Goal: Task Accomplishment & Management: Use online tool/utility

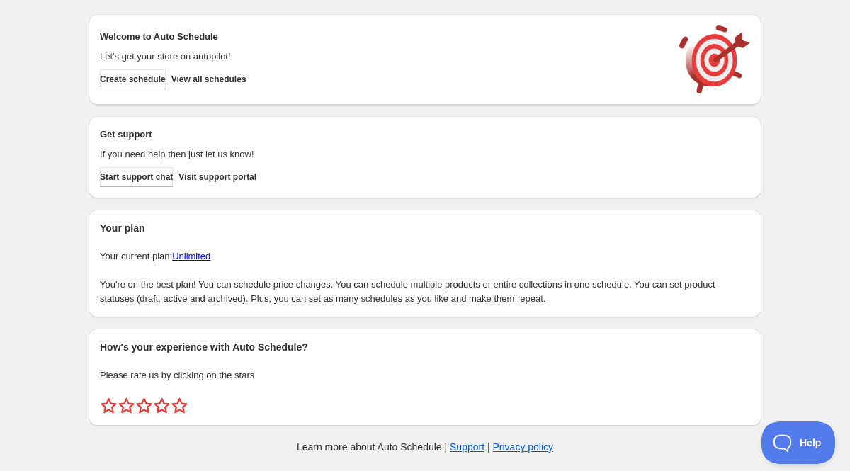
scroll to position [3, 0]
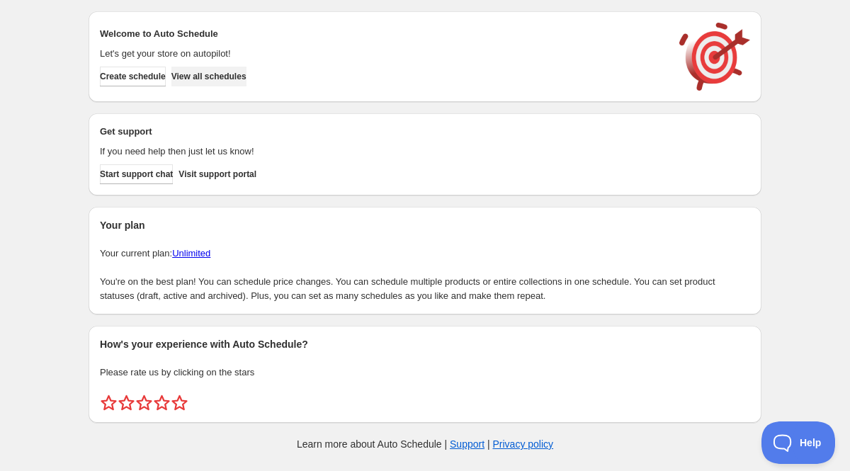
click at [239, 72] on span "View all schedules" at bounding box center [208, 76] width 75 height 11
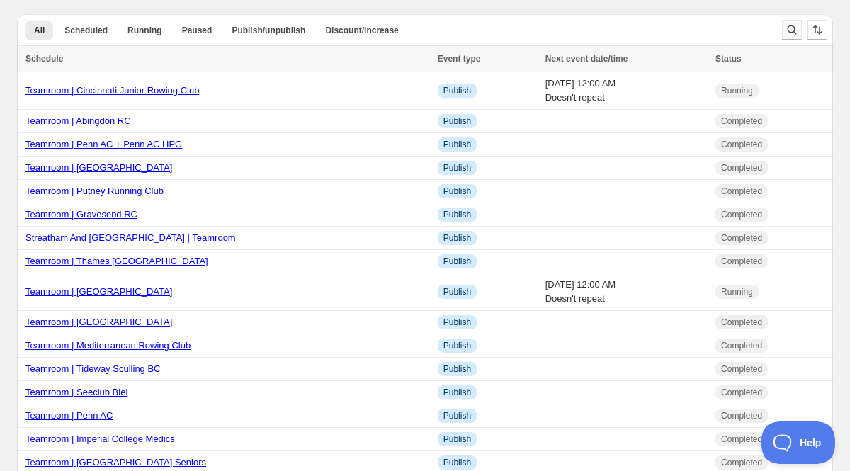
click at [783, 28] on button "Search and filter results" at bounding box center [792, 30] width 20 height 20
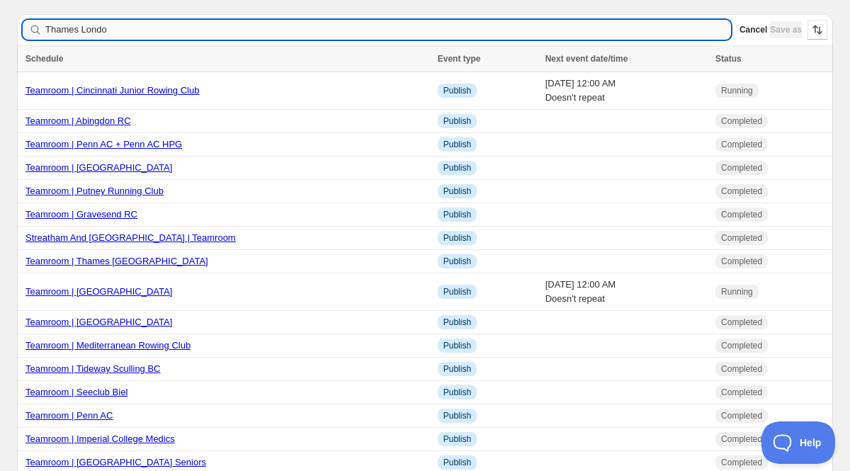
type input "Thames London"
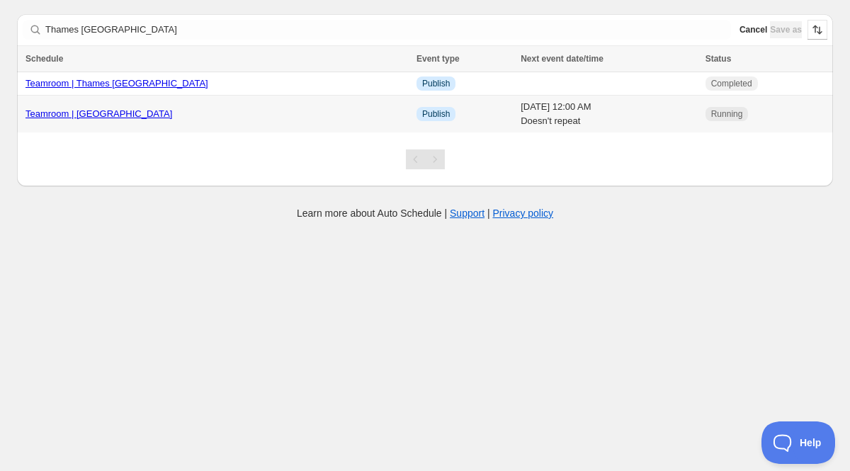
click at [163, 115] on link "Teamroom | [GEOGRAPHIC_DATA]" at bounding box center [99, 113] width 147 height 11
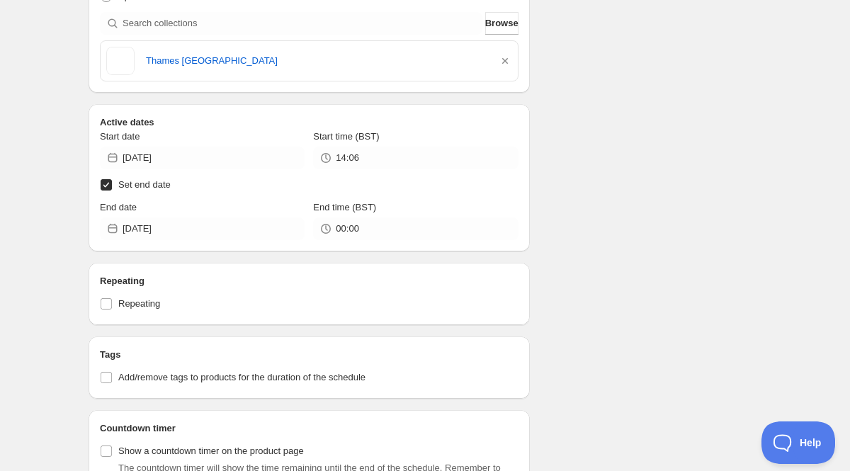
scroll to position [386, 0]
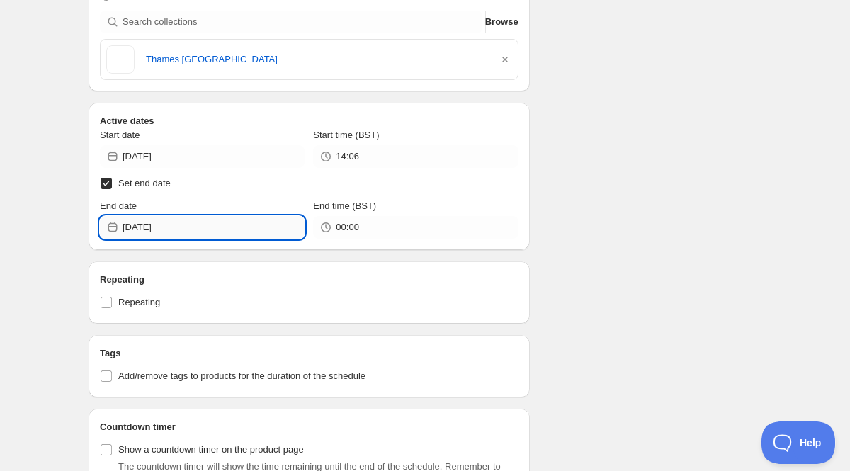
click at [183, 223] on input "2025-08-31" at bounding box center [214, 227] width 182 height 23
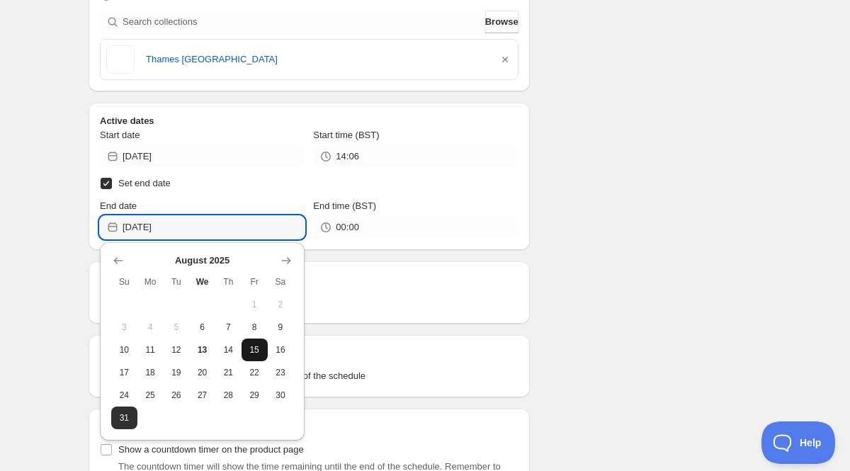
click at [259, 354] on span "15" at bounding box center [254, 349] width 15 height 11
type input "2025-08-15"
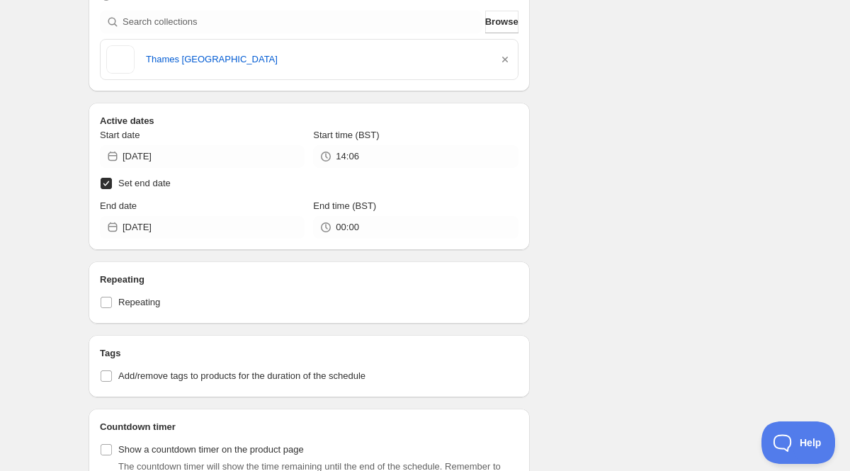
scroll to position [495, 0]
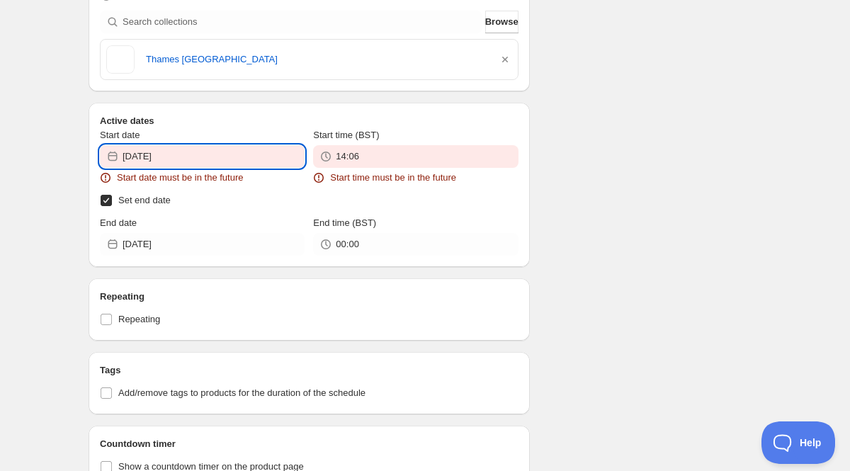
click at [216, 156] on input "2025-08-06" at bounding box center [214, 156] width 182 height 23
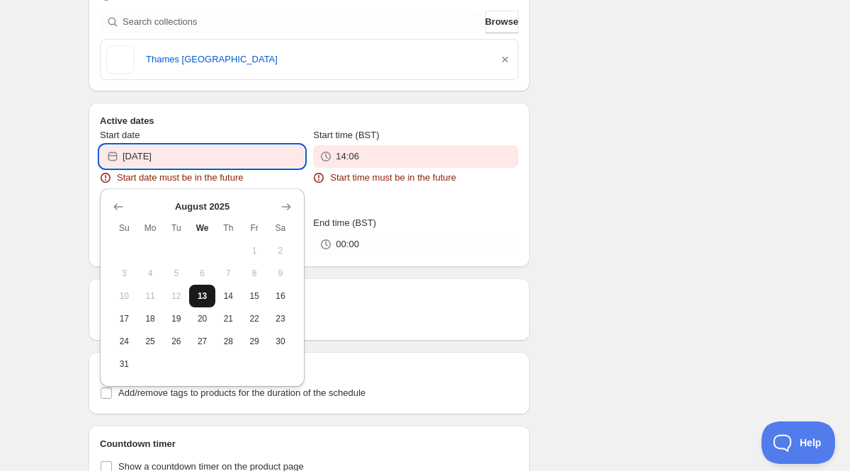
click at [203, 294] on span "13" at bounding box center [202, 295] width 15 height 11
type input "2025-08-13"
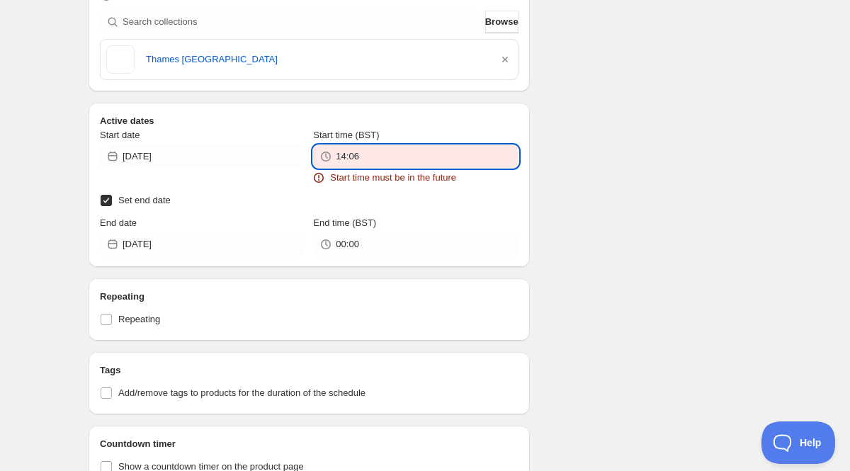
click at [376, 150] on input "14:06" at bounding box center [427, 156] width 182 height 23
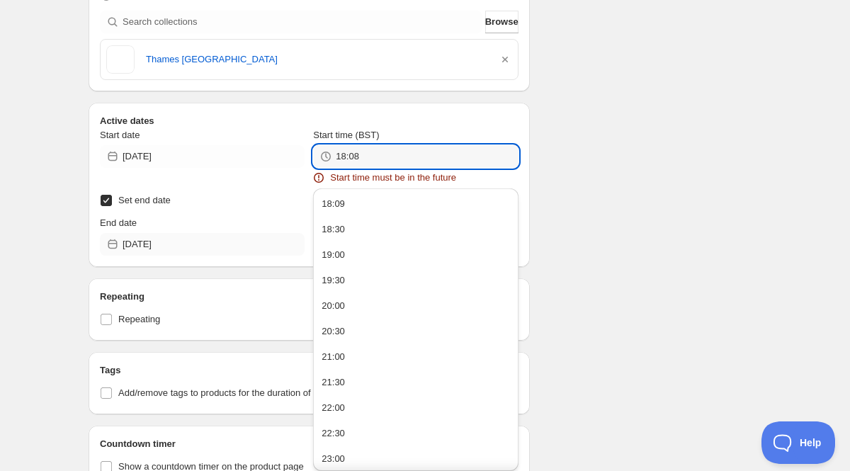
type input "18:08"
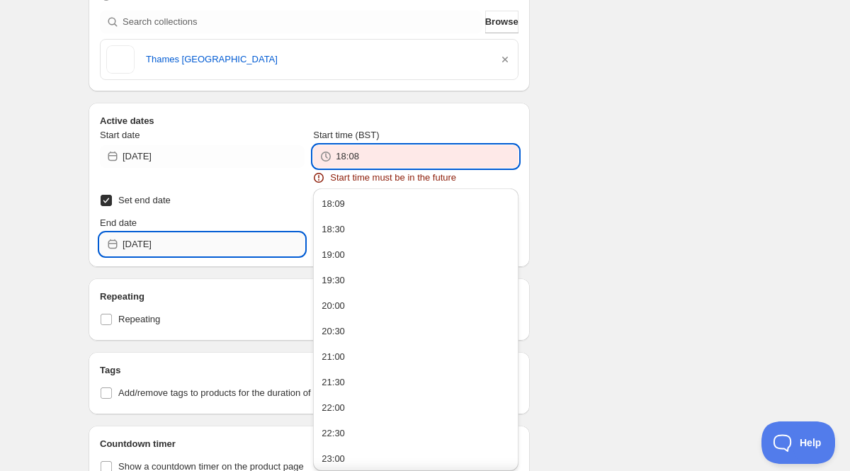
click at [207, 249] on input "2025-08-15" at bounding box center [214, 244] width 182 height 23
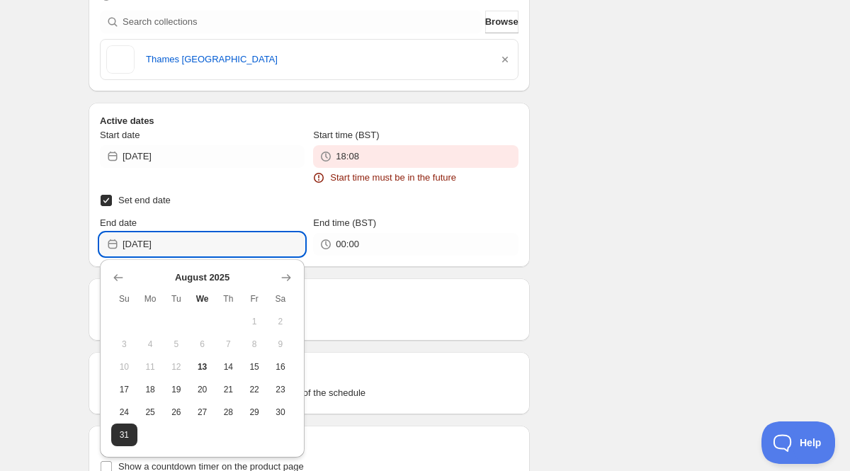
click at [481, 203] on label "Set end date" at bounding box center [309, 201] width 419 height 20
click at [112, 203] on input "Set end date" at bounding box center [106, 200] width 11 height 11
checkbox input "false"
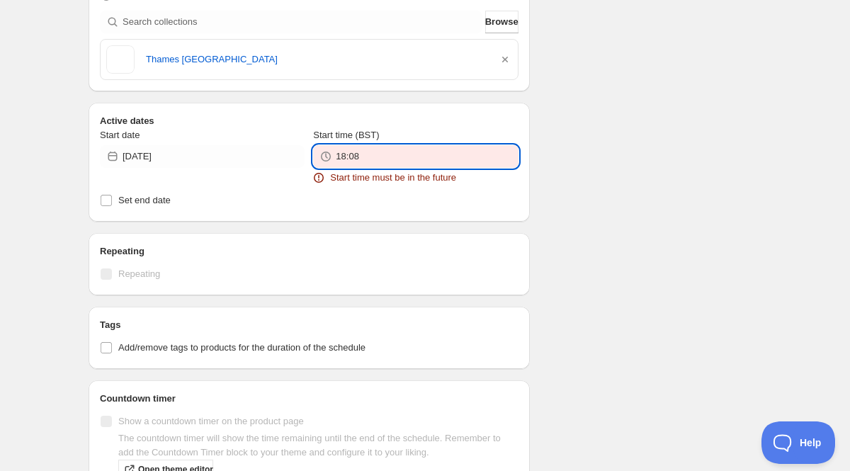
click at [401, 157] on input "18:08" at bounding box center [427, 156] width 182 height 23
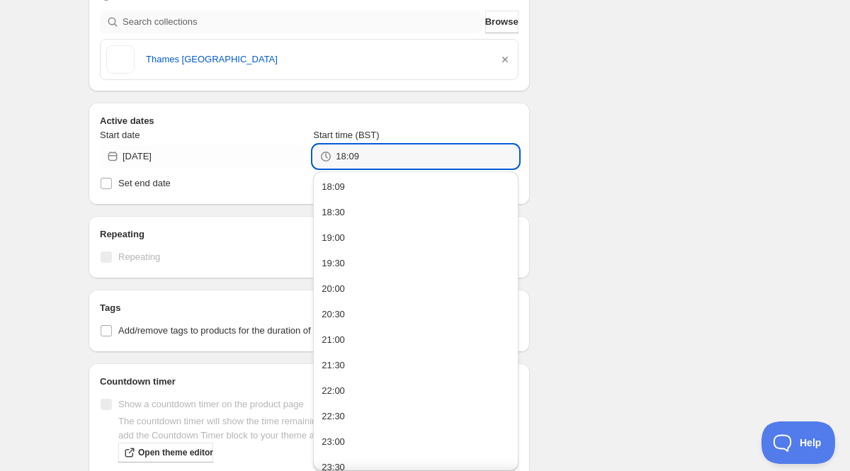
type input "18:09"
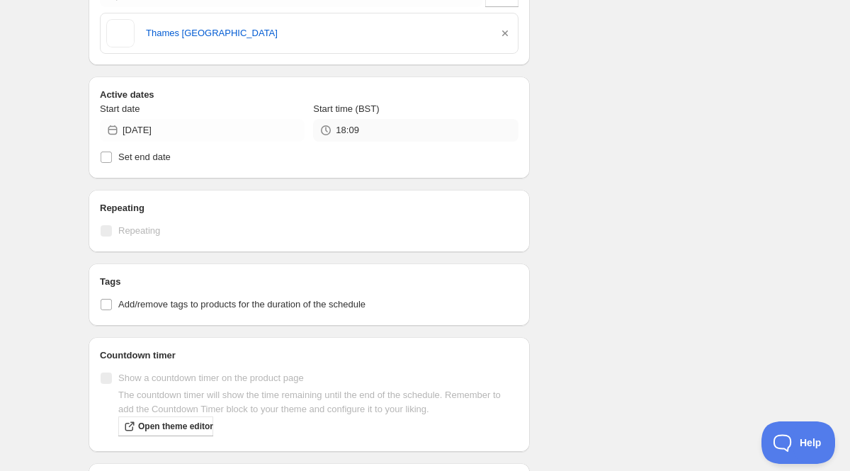
scroll to position [514, 0]
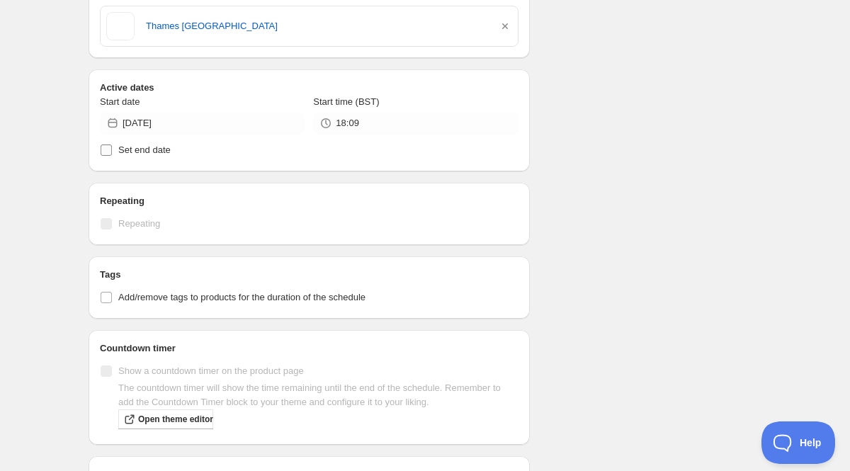
click at [114, 152] on label "Set end date" at bounding box center [309, 150] width 419 height 20
click at [112, 152] on input "Set end date" at bounding box center [106, 150] width 11 height 11
checkbox input "true"
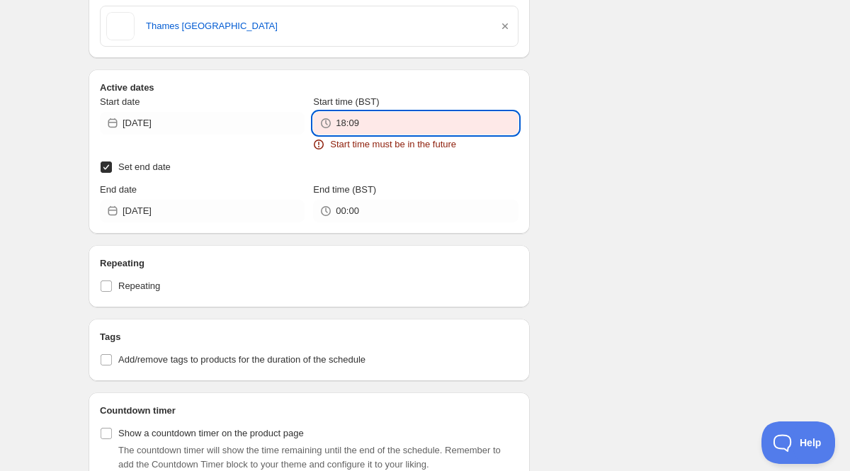
click at [401, 125] on input "18:09" at bounding box center [427, 123] width 182 height 23
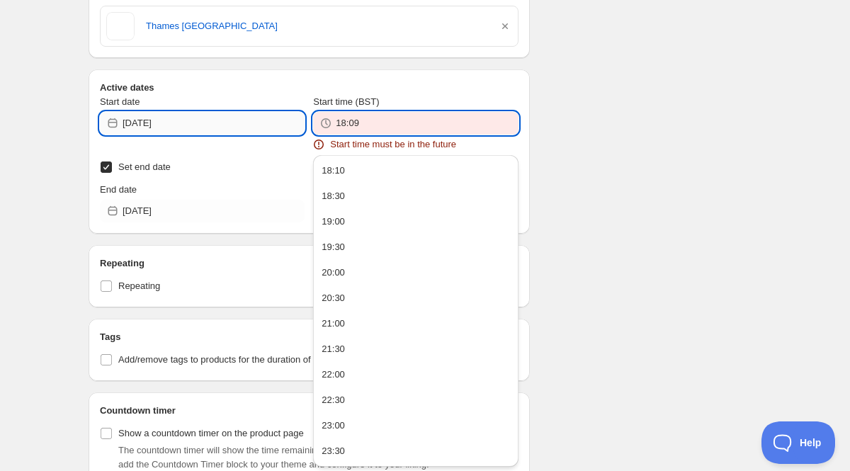
click at [190, 128] on input "2025-08-13" at bounding box center [214, 123] width 182 height 23
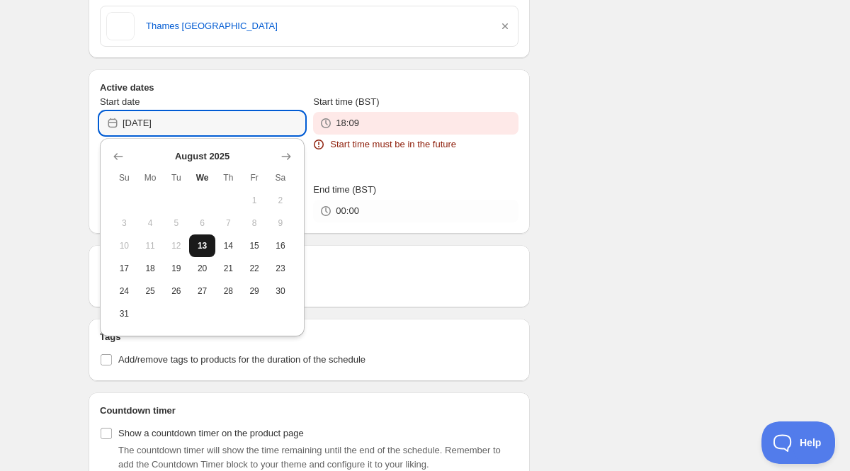
click at [203, 250] on span "13" at bounding box center [202, 245] width 15 height 11
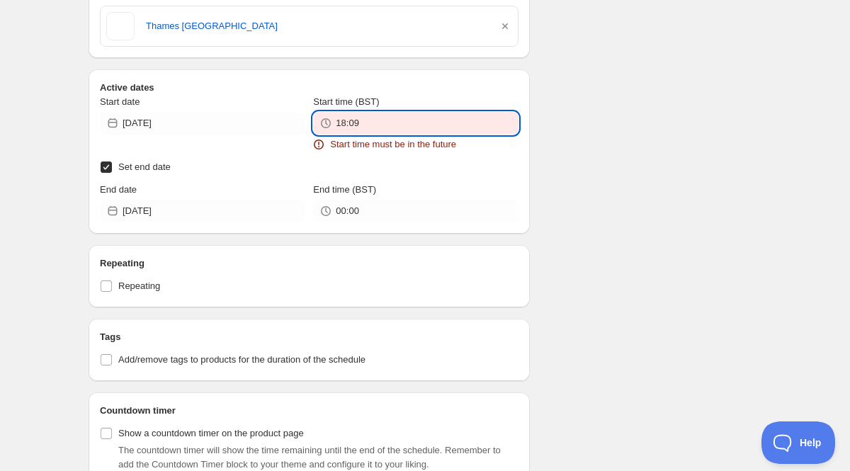
click at [367, 122] on input "18:09" at bounding box center [427, 123] width 182 height 23
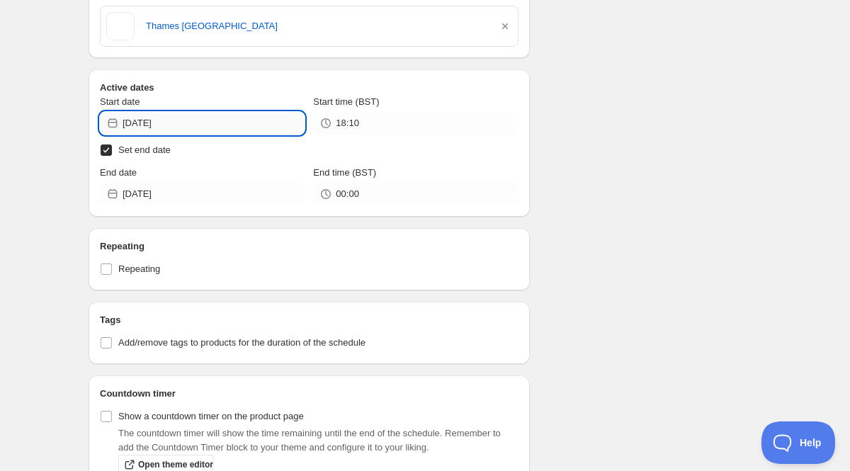
click at [230, 125] on input "2025-08-13" at bounding box center [214, 123] width 182 height 23
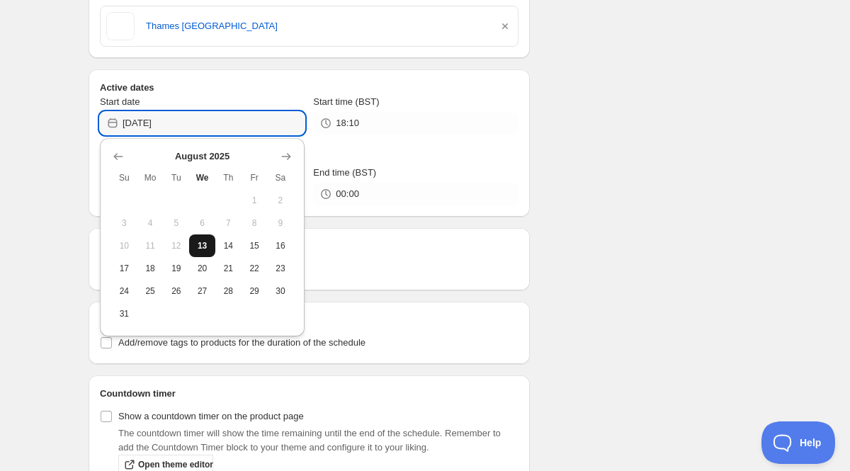
click at [208, 250] on span "13" at bounding box center [202, 245] width 15 height 11
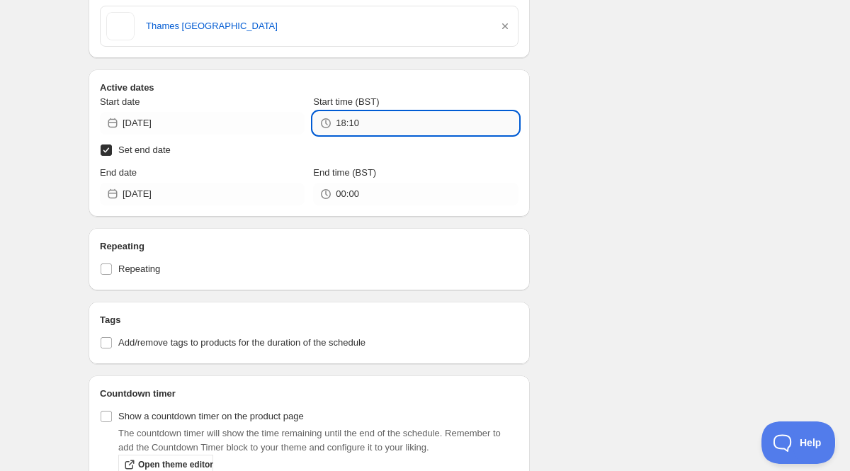
click at [381, 127] on input "18:10" at bounding box center [427, 123] width 182 height 23
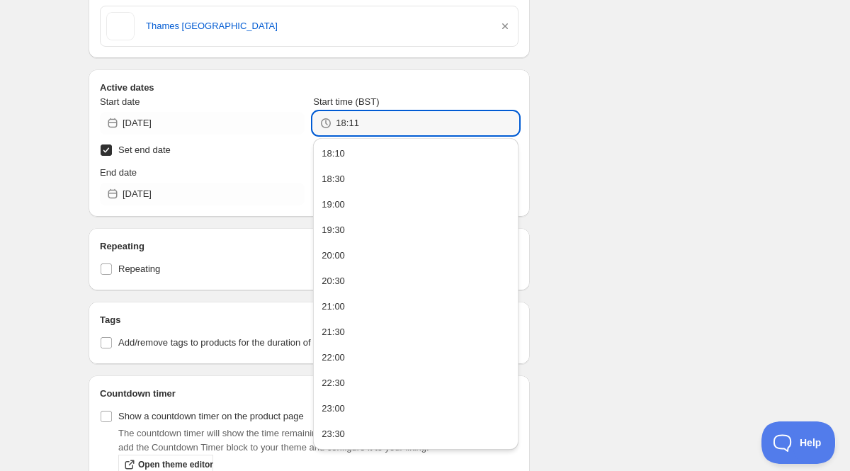
type input "18:11"
click at [185, 206] on div "Active dates Start date 2025-08-13 Start time (BST) 18:11 Set end date End date…" at bounding box center [309, 142] width 441 height 147
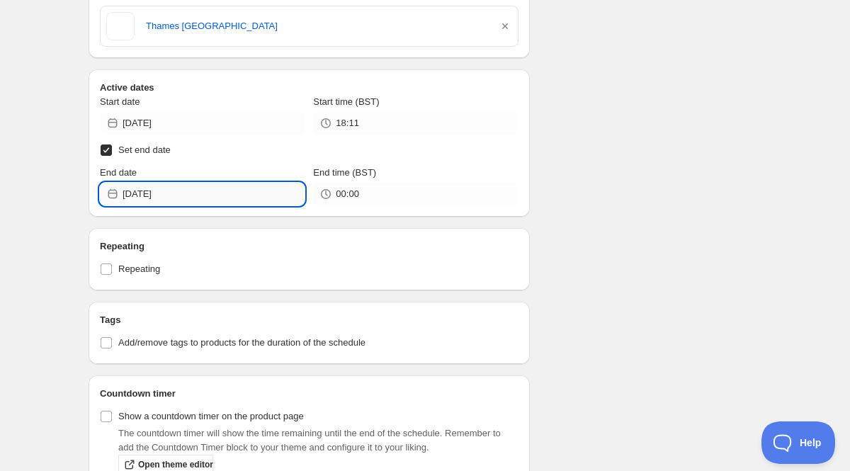
click at [201, 196] on input "2025-08-15" at bounding box center [214, 194] width 182 height 23
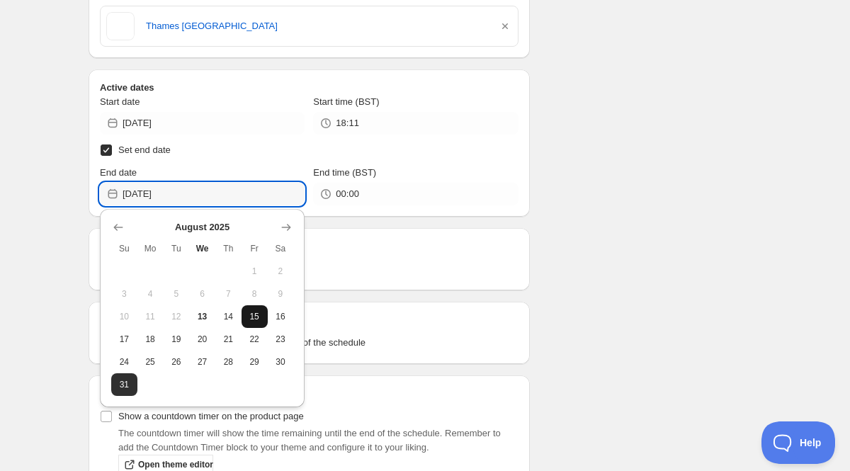
click at [248, 320] on span "15" at bounding box center [254, 316] width 15 height 11
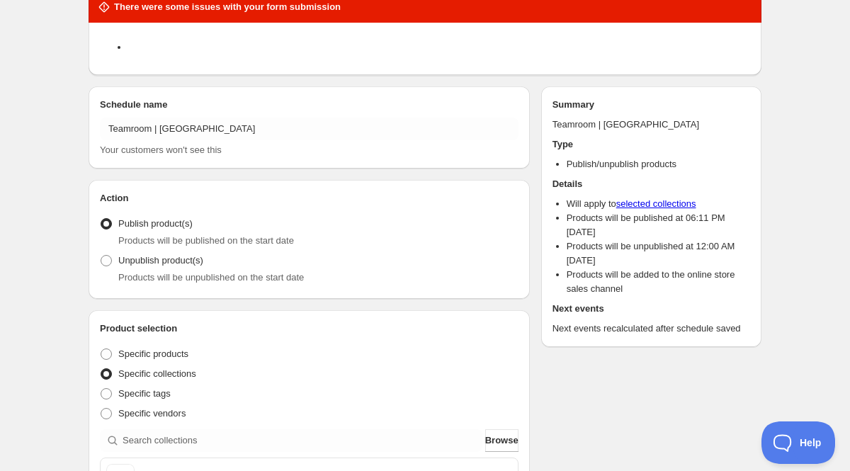
scroll to position [0, 0]
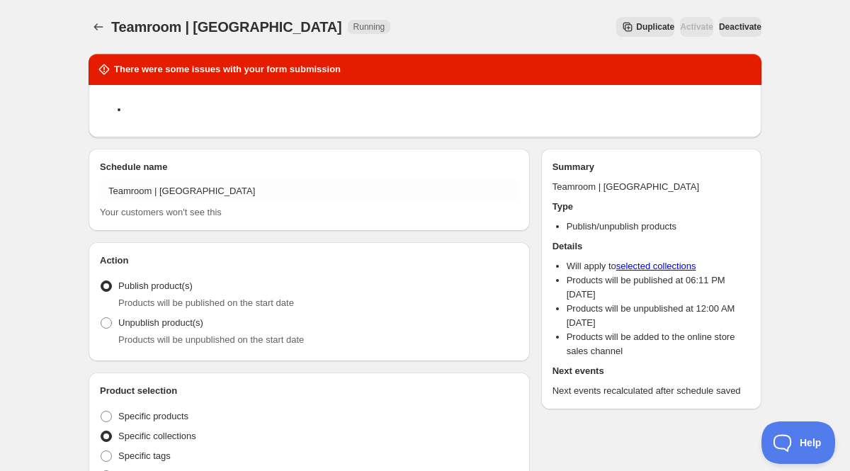
click at [733, 23] on span "Deactivate" at bounding box center [740, 26] width 43 height 11
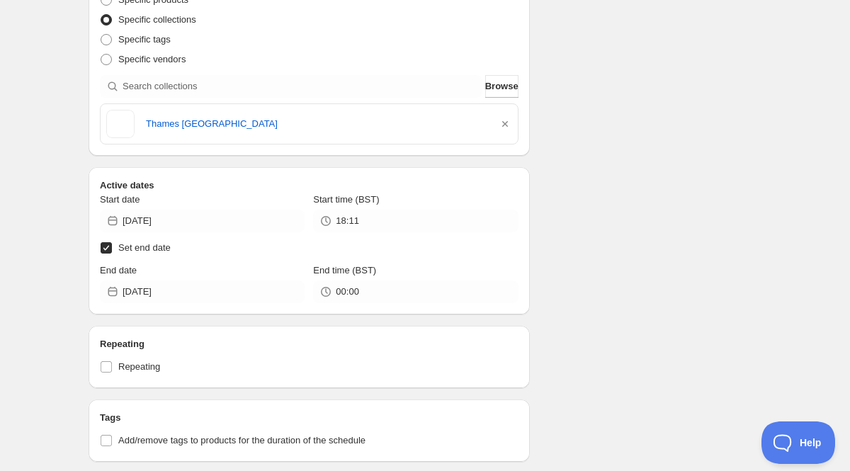
scroll to position [419, 0]
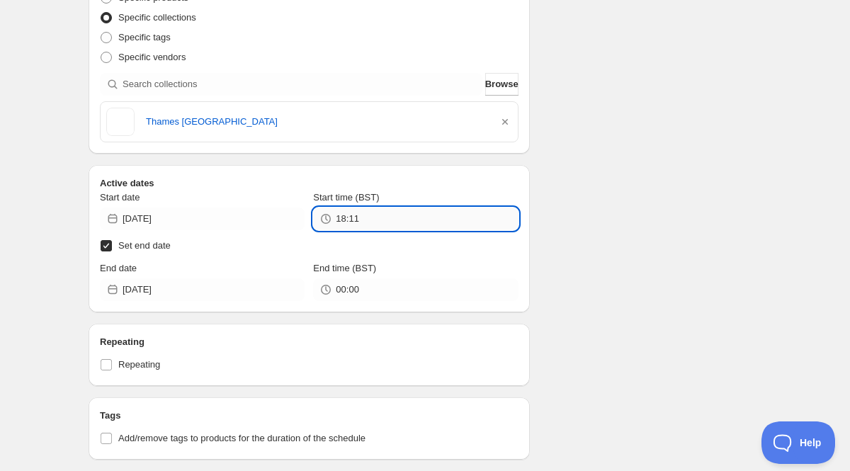
click at [349, 211] on input "18:11" at bounding box center [427, 219] width 182 height 23
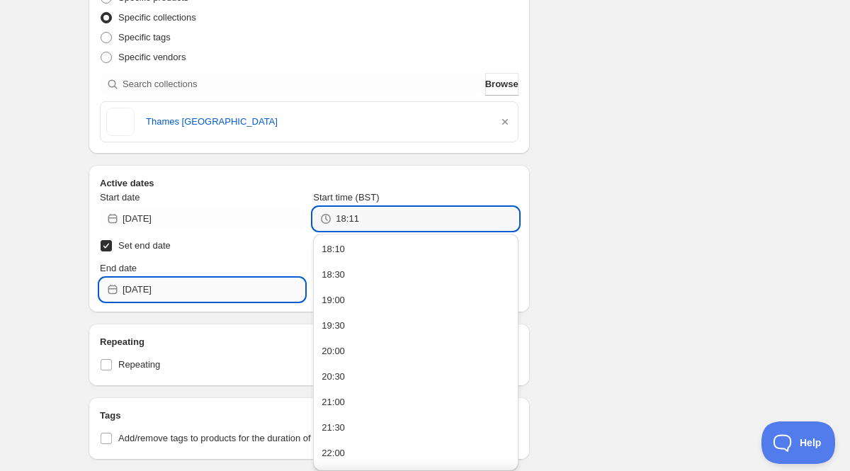
click at [201, 287] on input "2025-08-15" at bounding box center [214, 289] width 182 height 23
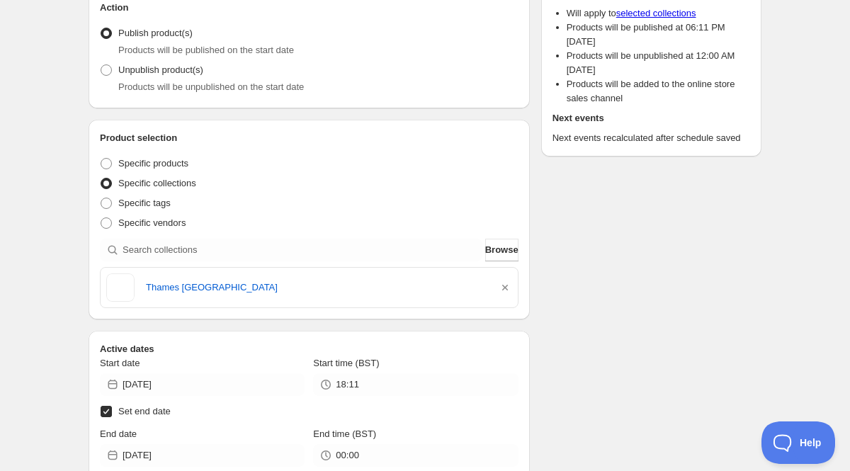
scroll to position [0, 0]
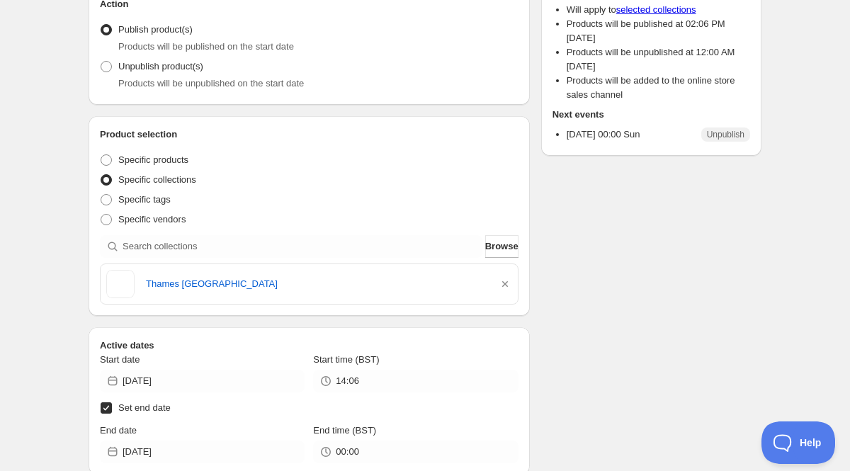
scroll to position [388, 0]
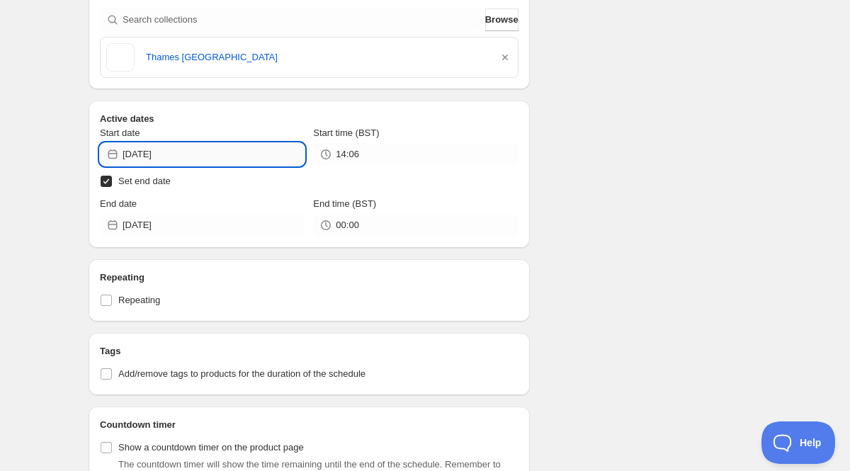
click at [240, 152] on input "2025-08-06" at bounding box center [214, 154] width 182 height 23
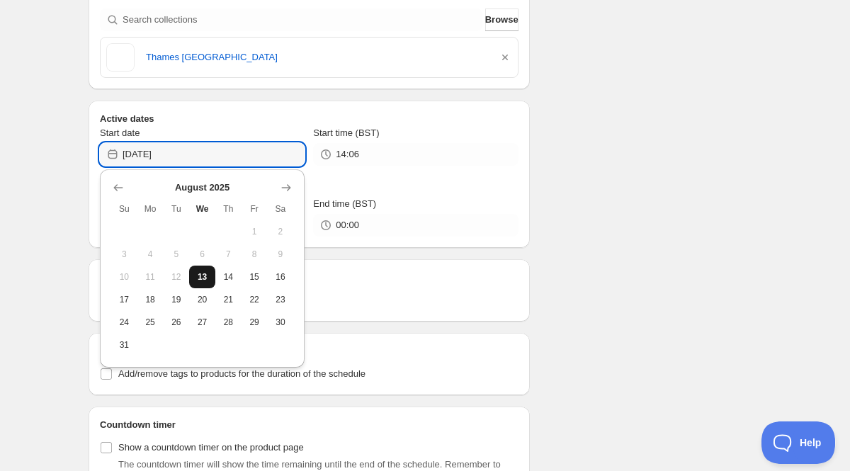
click at [204, 276] on span "13" at bounding box center [202, 276] width 15 height 11
type input "2025-08-13"
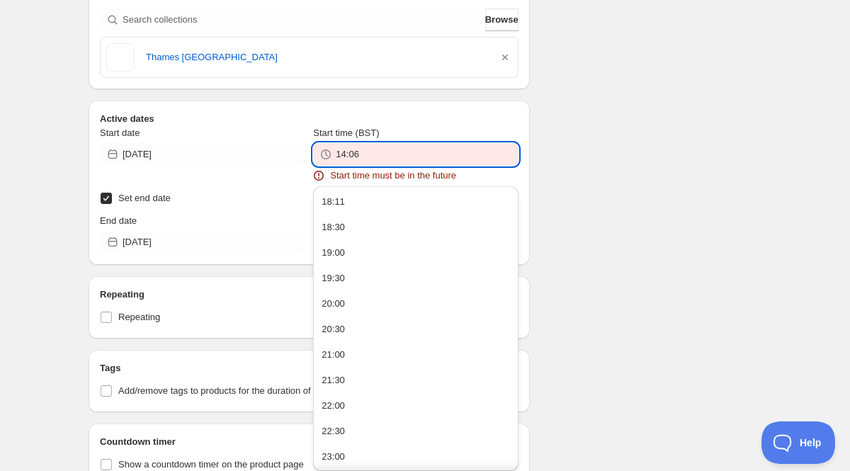
drag, startPoint x: 373, startPoint y: 154, endPoint x: 312, endPoint y: 152, distance: 60.9
click at [312, 152] on div "Start date 2025-08-13 Start time (BST) 14:06 Start time must be in the future" at bounding box center [309, 154] width 419 height 57
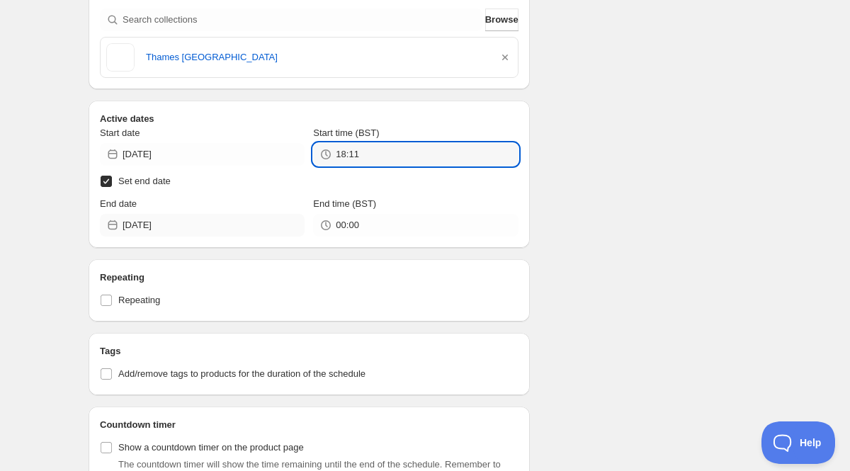
type input "18:11"
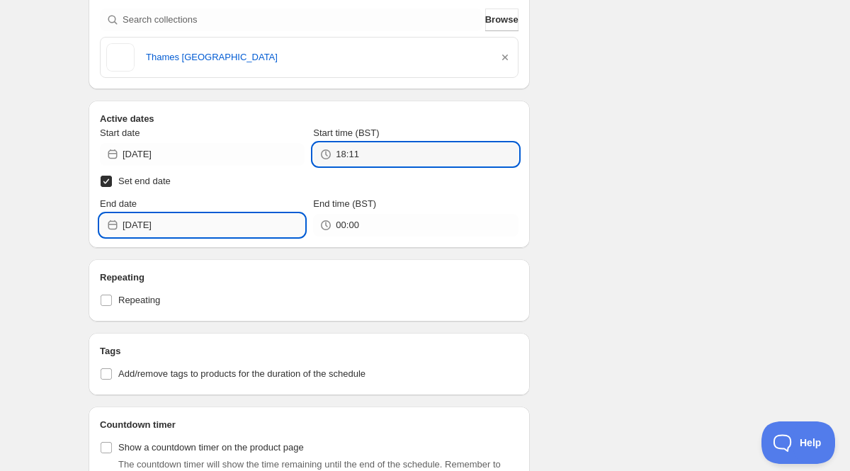
click at [219, 217] on input "2025-08-31" at bounding box center [214, 225] width 182 height 23
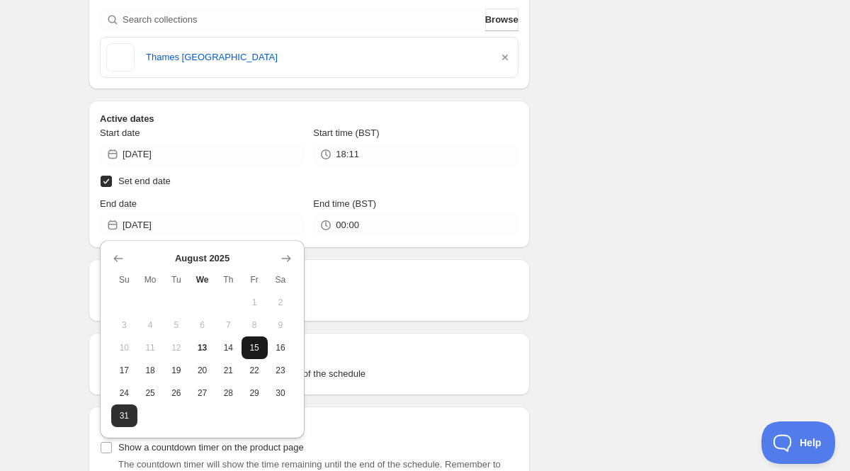
click at [251, 350] on span "15" at bounding box center [254, 347] width 15 height 11
type input "2025-08-15"
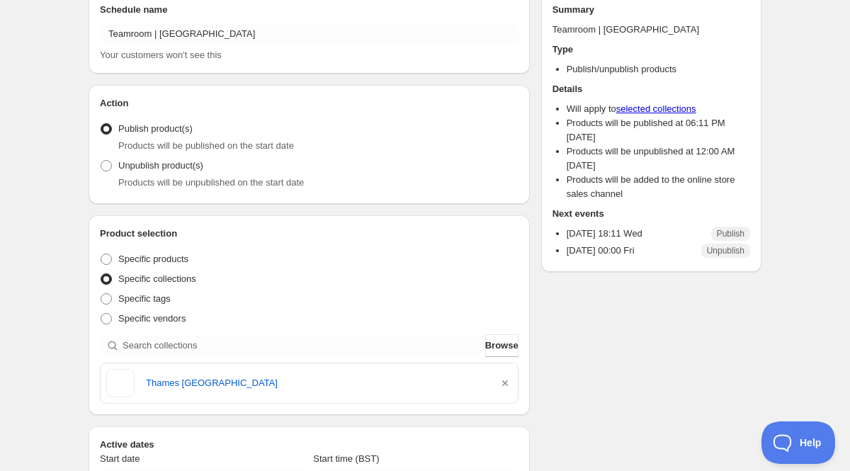
scroll to position [0, 0]
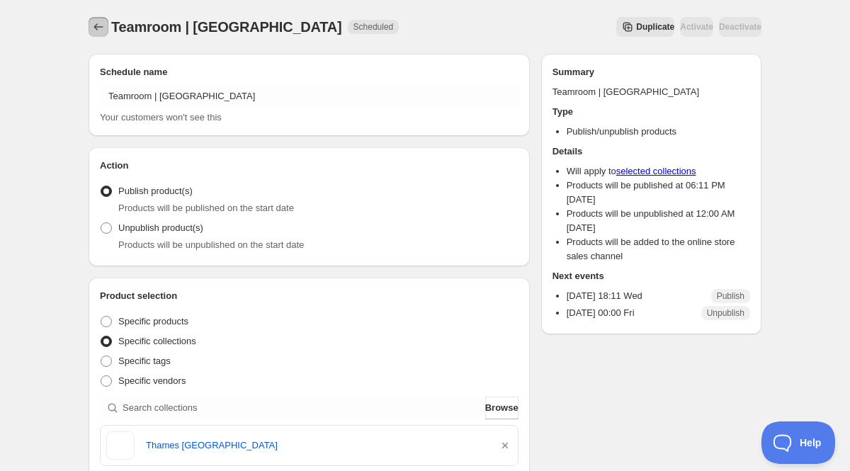
click at [91, 26] on button "Schedules" at bounding box center [99, 27] width 20 height 20
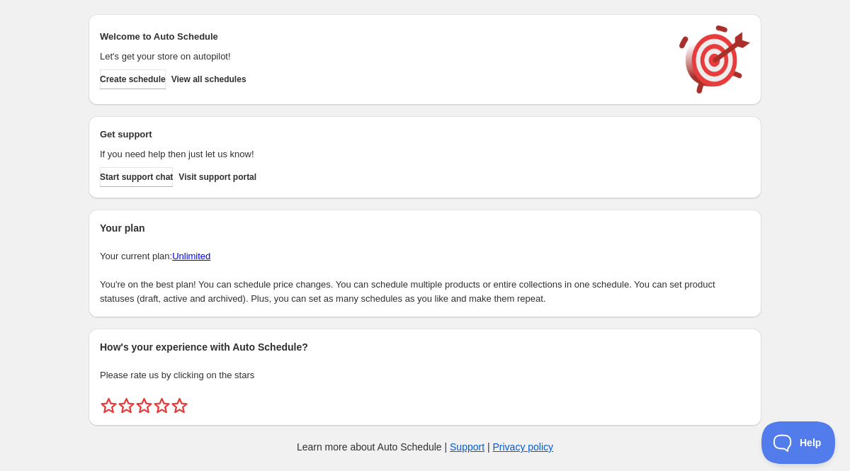
scroll to position [3, 0]
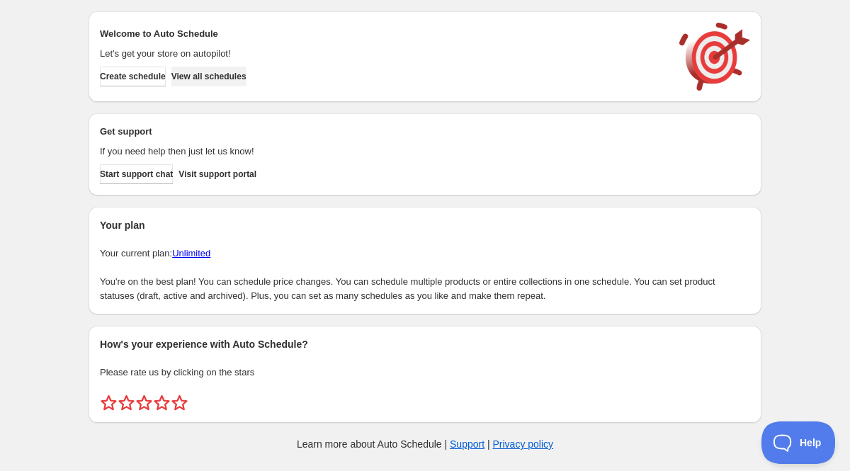
click at [247, 79] on span "View all schedules" at bounding box center [208, 76] width 75 height 11
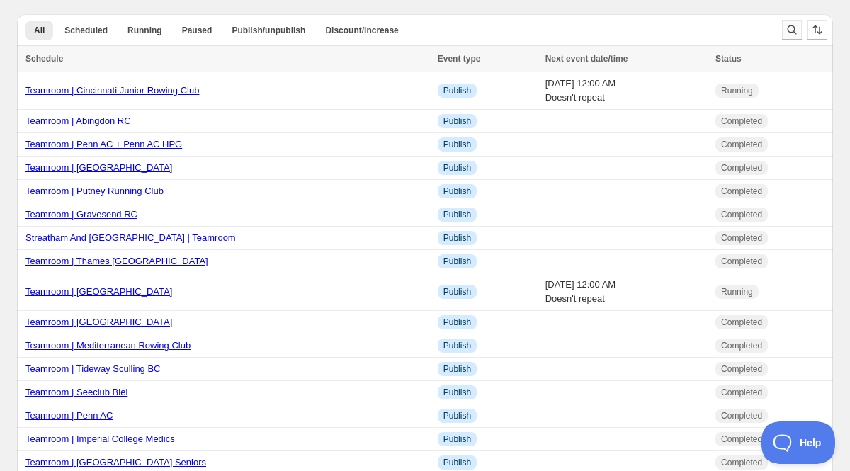
click at [793, 30] on icon "Search and filter results" at bounding box center [792, 30] width 14 height 14
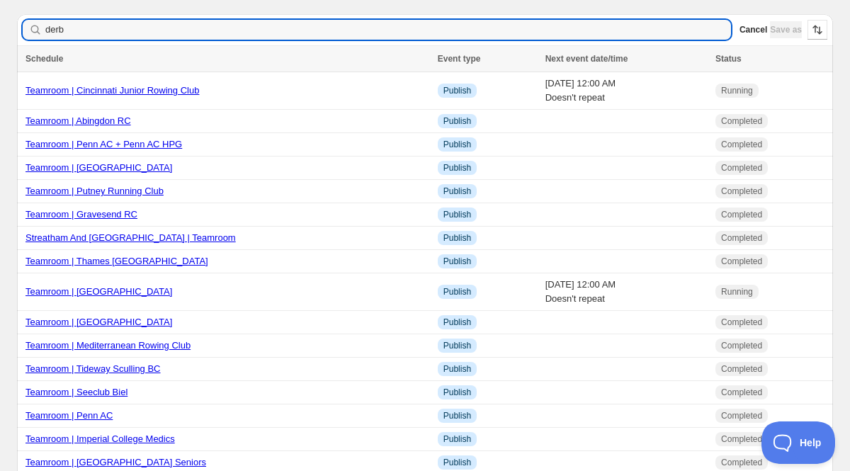
type input "derby"
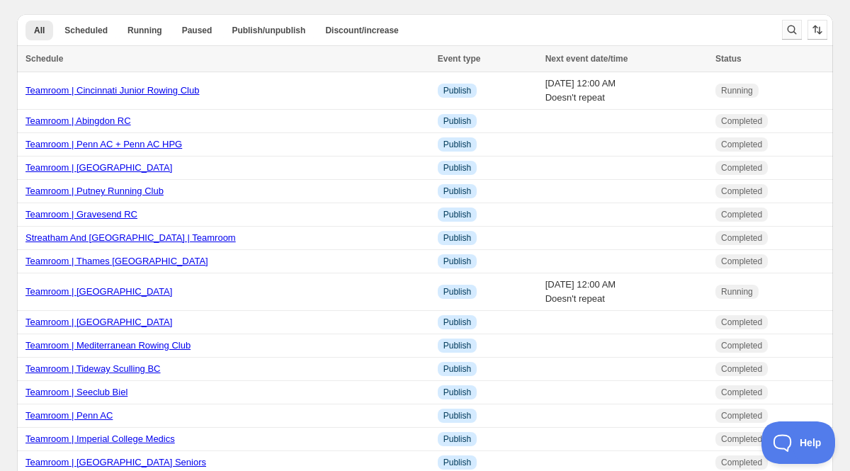
click at [785, 26] on icon "Search and filter results" at bounding box center [792, 30] width 14 height 14
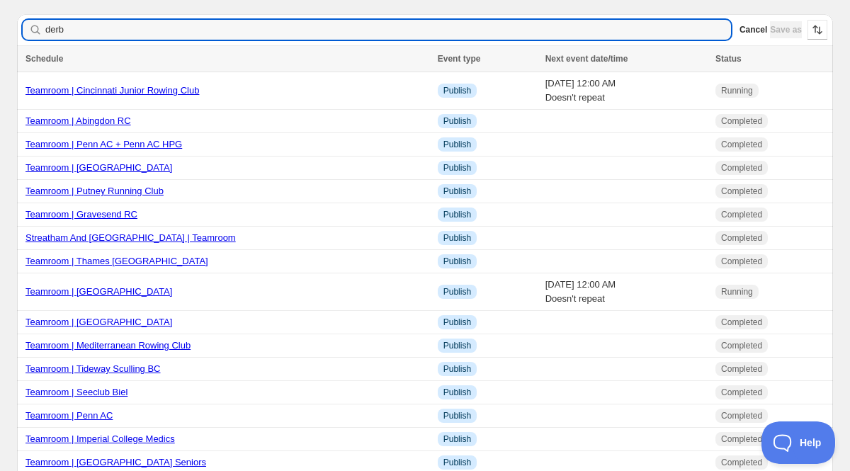
type input "derby"
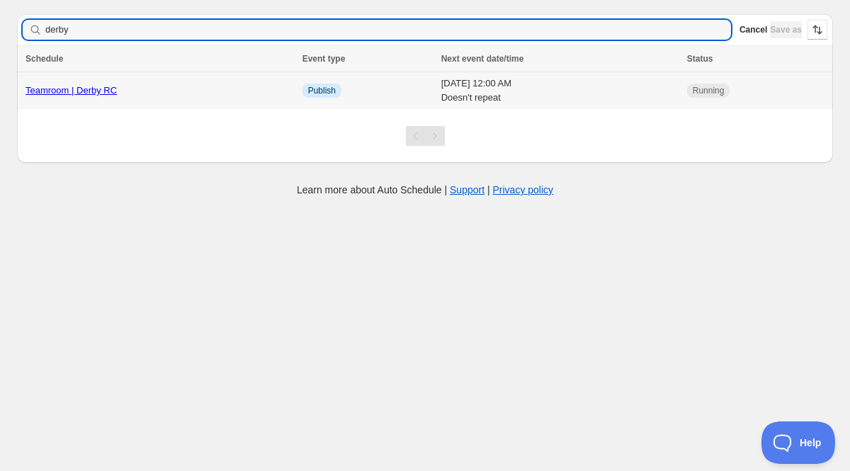
click at [67, 90] on link "Teamroom | Derby RC" at bounding box center [71, 90] width 91 height 11
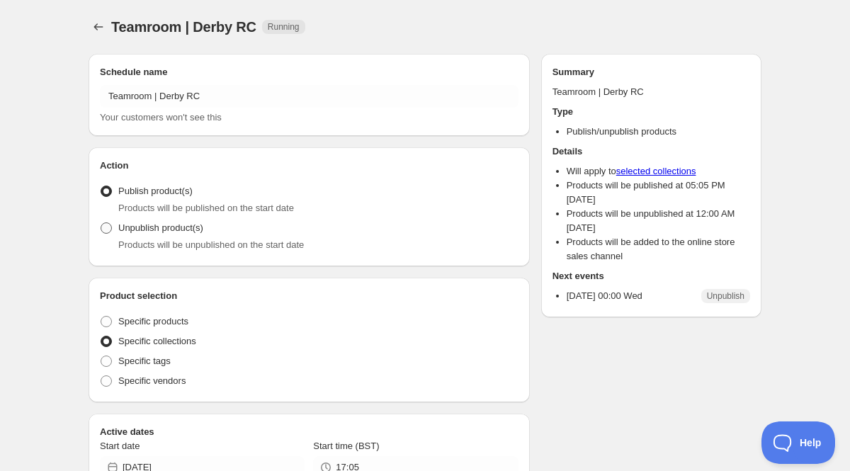
radio input "true"
checkbox input "true"
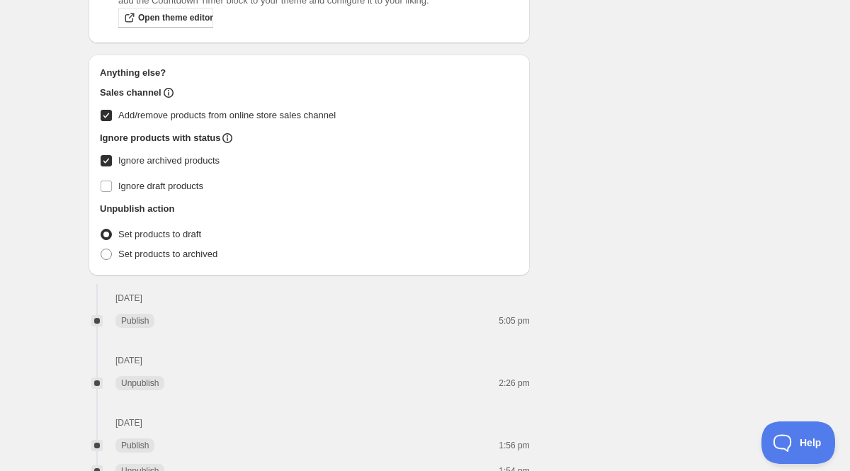
scroll to position [870, 0]
